Goal: Transaction & Acquisition: Purchase product/service

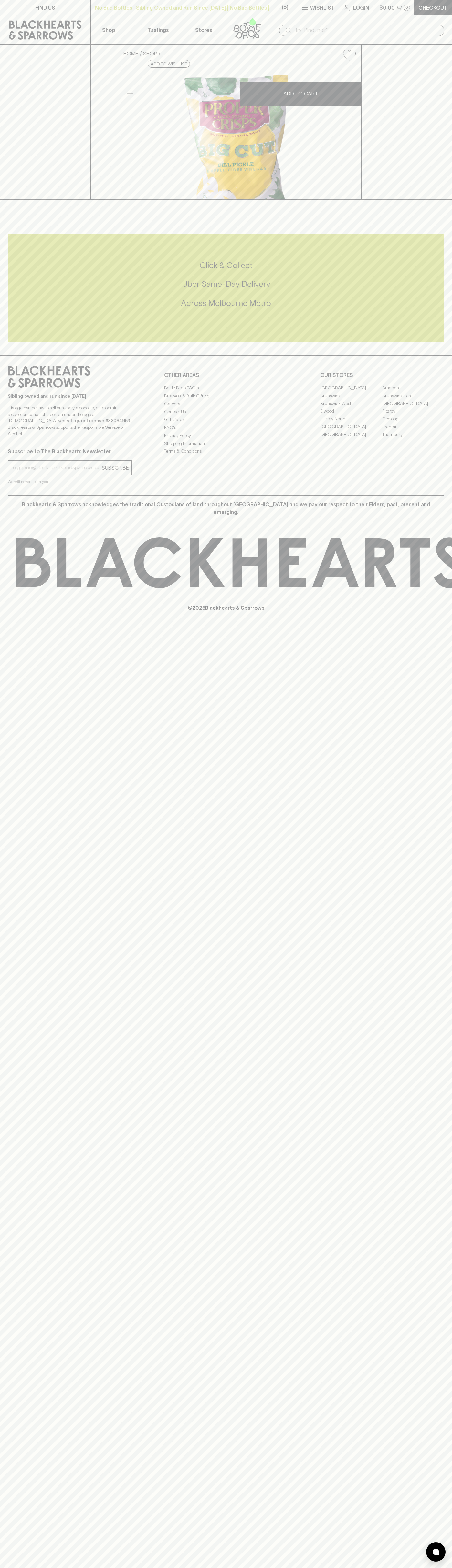
click at [238, 14] on div "| No Bad Bottles | Sibling Owned and Run Since [DATE] | No Bad Bottles | Siblin…" at bounding box center [180, 7] width 181 height 15
click at [438, 160] on div "HOME SHOP Proper Big Cut [PERSON_NAME] Pickle $7.00 Add to wishlist No Further …" at bounding box center [226, 122] width 452 height 155
click at [319, 1567] on html "FIND US | No Bad Bottles | Sibling Owned and Run Since [DATE] | No Bad Bottles …" at bounding box center [226, 784] width 452 height 1568
click at [6, 87] on div "HOME SHOP Proper Big Cut [PERSON_NAME] Pickle $7.00 Add to wishlist No Further …" at bounding box center [226, 122] width 452 height 155
